Goal: Book appointment/travel/reservation

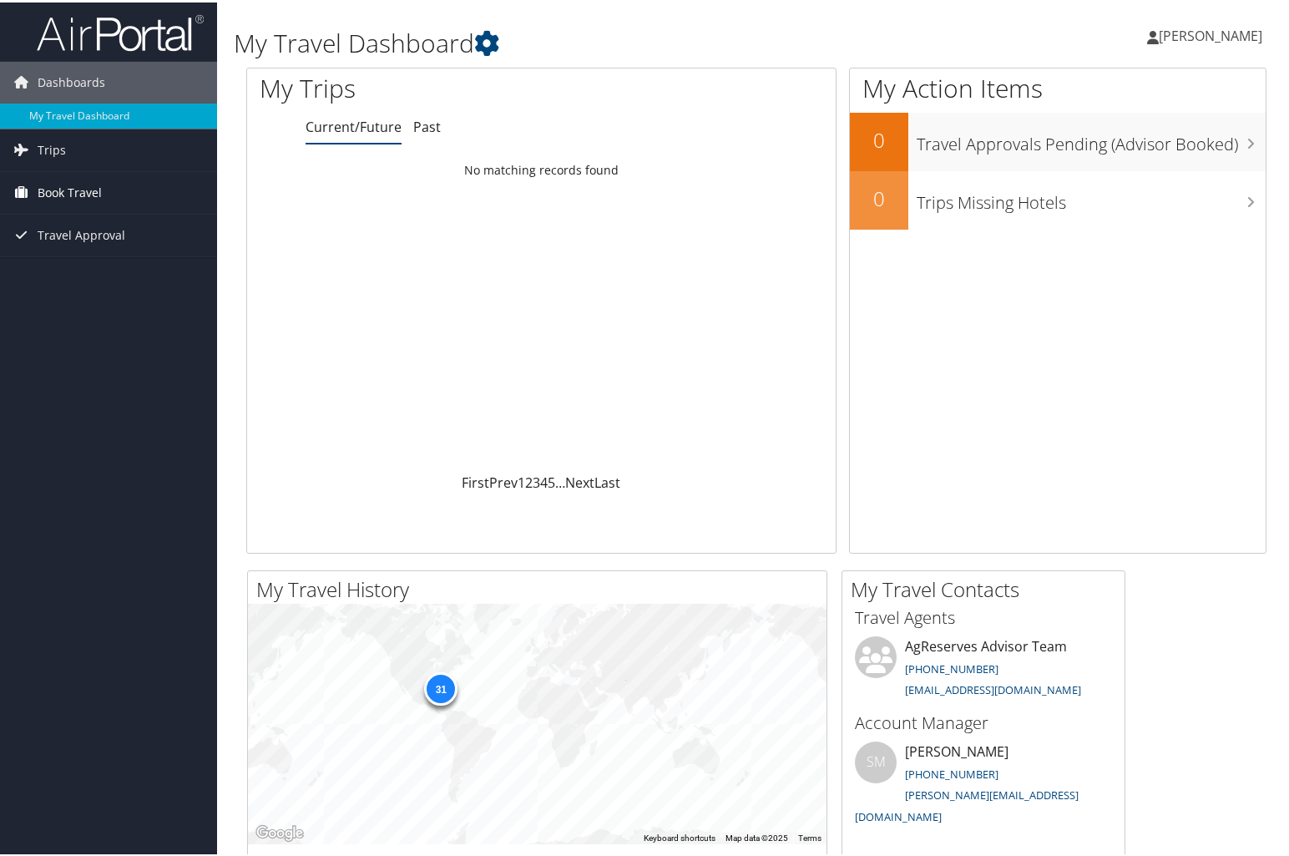
click at [58, 185] on span "Book Travel" at bounding box center [70, 191] width 64 height 42
click at [117, 269] on link "Book/Manage Online Trips" at bounding box center [108, 273] width 217 height 25
